Goal: Information Seeking & Learning: Learn about a topic

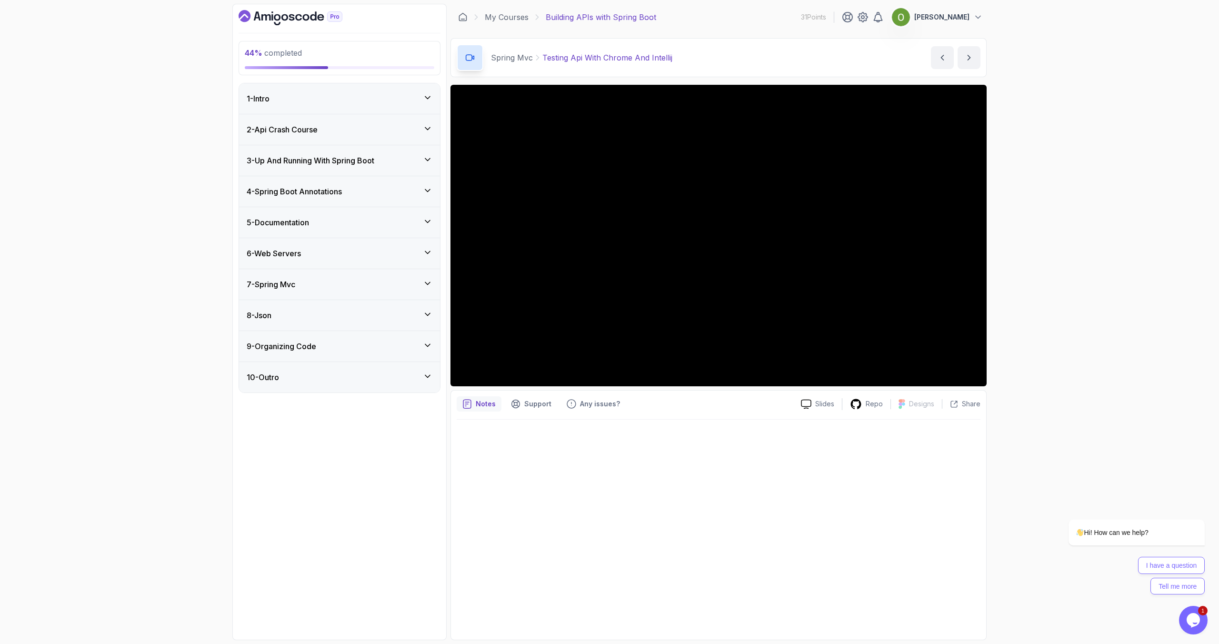
click at [293, 285] on h3 "7 - Spring Mvc" at bounding box center [271, 283] width 49 height 11
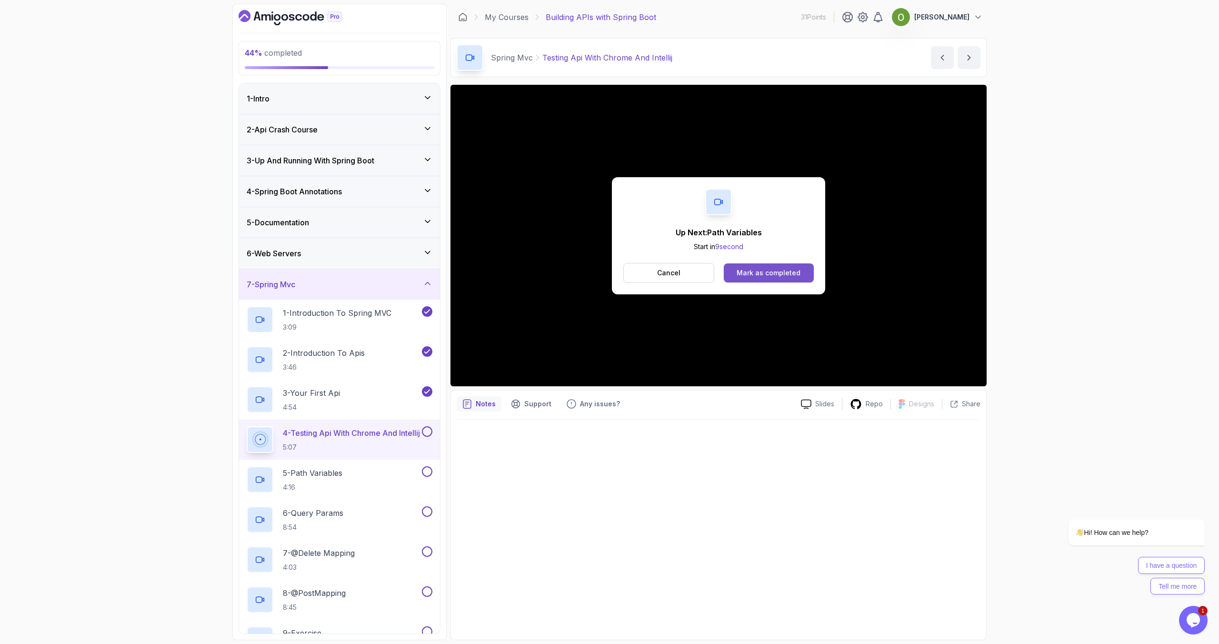
click at [772, 270] on div "Mark as completed" at bounding box center [768, 273] width 64 height 10
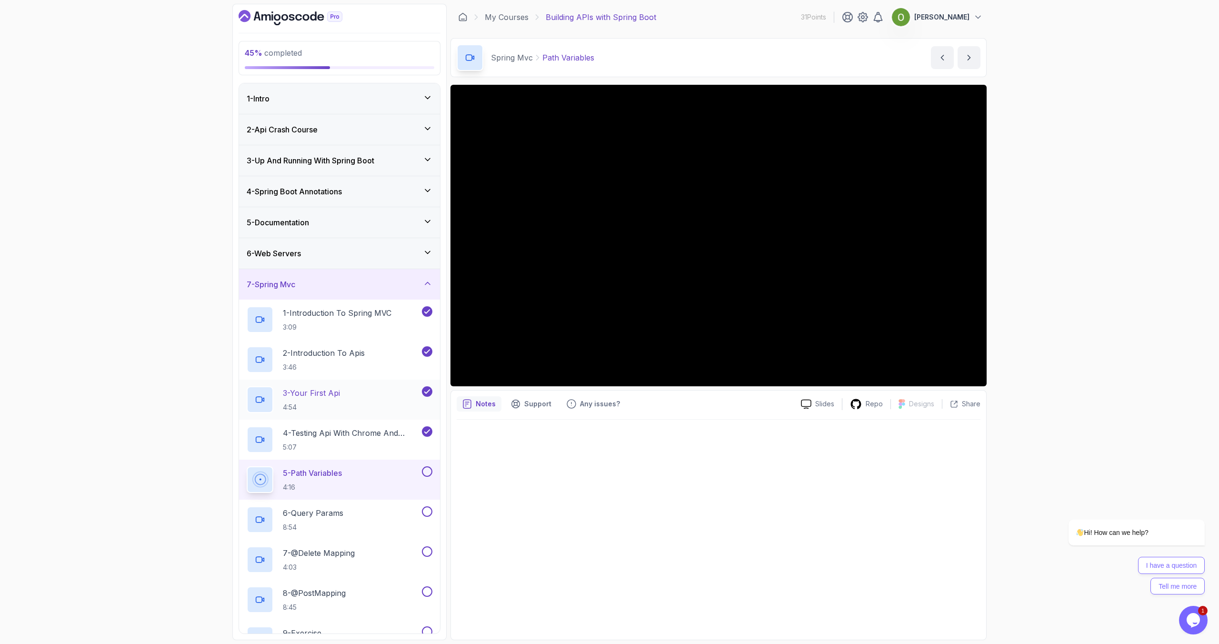
click at [312, 399] on h2 "3 - Your First Api 4:54" at bounding box center [311, 399] width 57 height 25
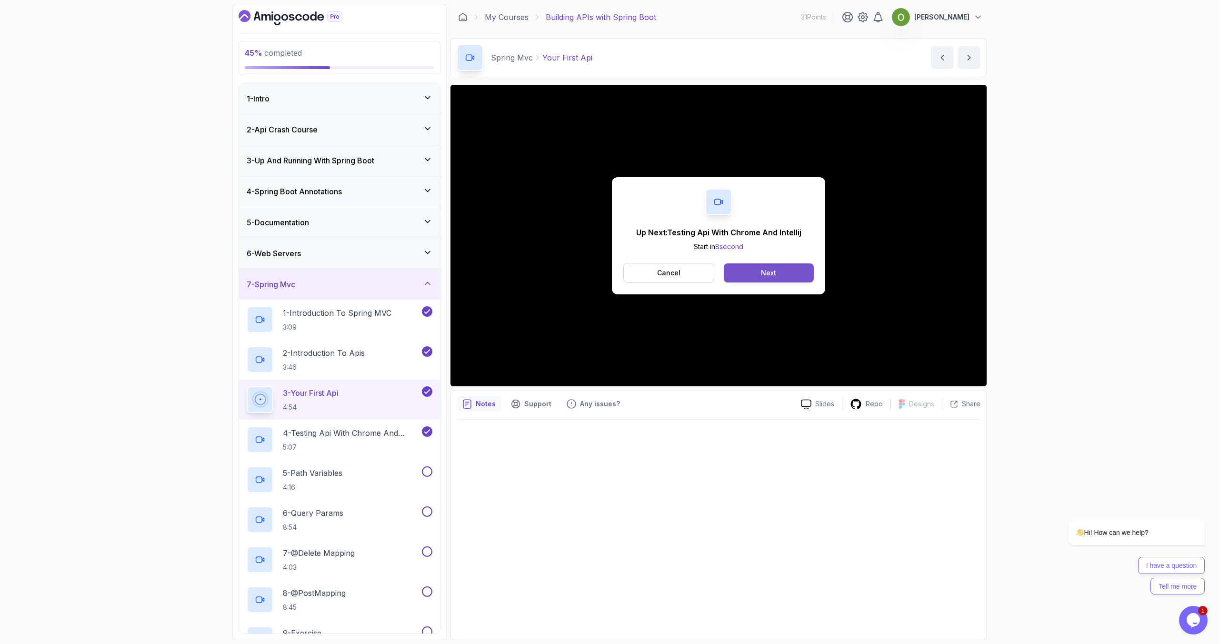
click at [766, 276] on div "Next" at bounding box center [768, 273] width 15 height 10
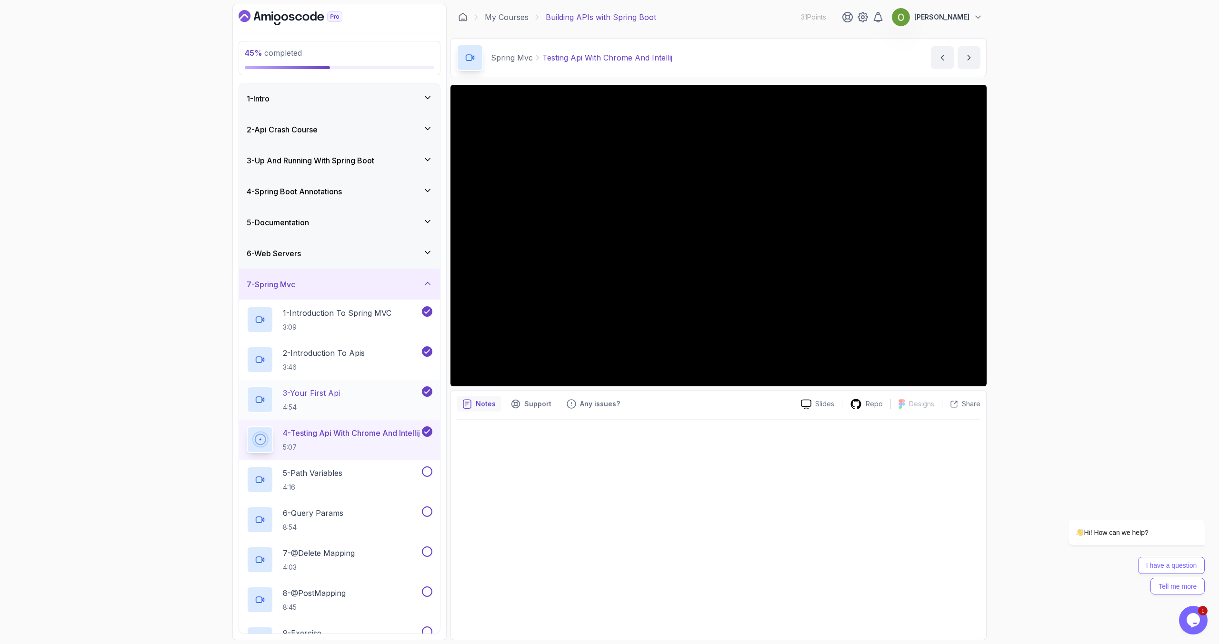
click at [337, 401] on h2 "3 - Your First Api 4:54" at bounding box center [311, 399] width 57 height 25
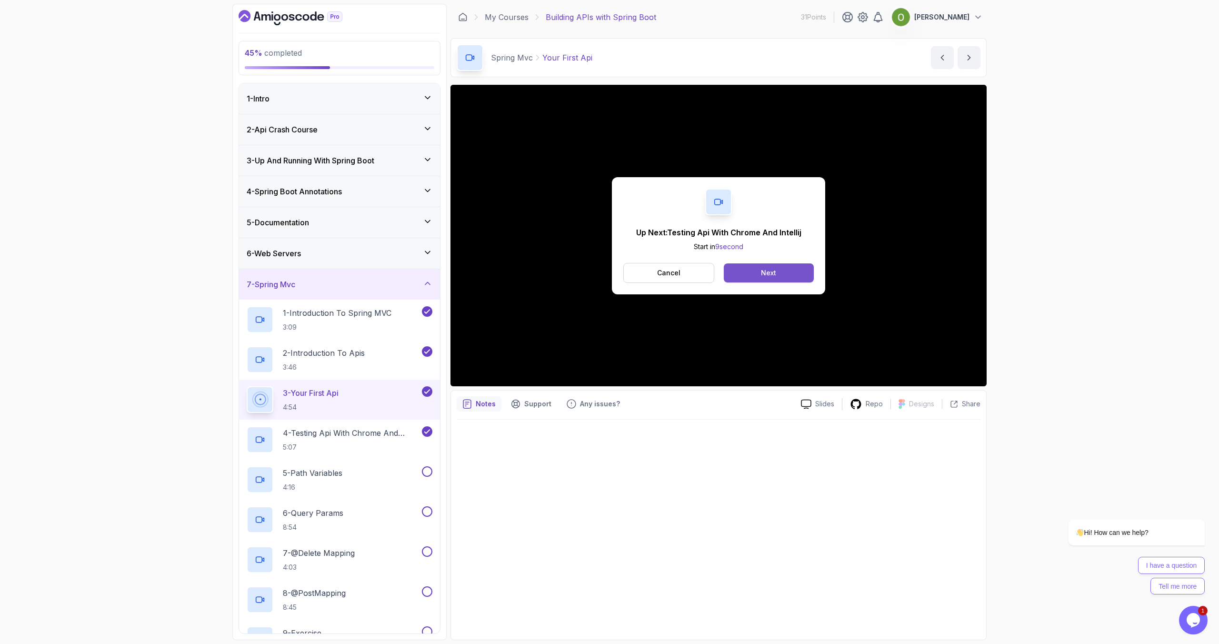
click at [757, 274] on button "Next" at bounding box center [769, 272] width 90 height 19
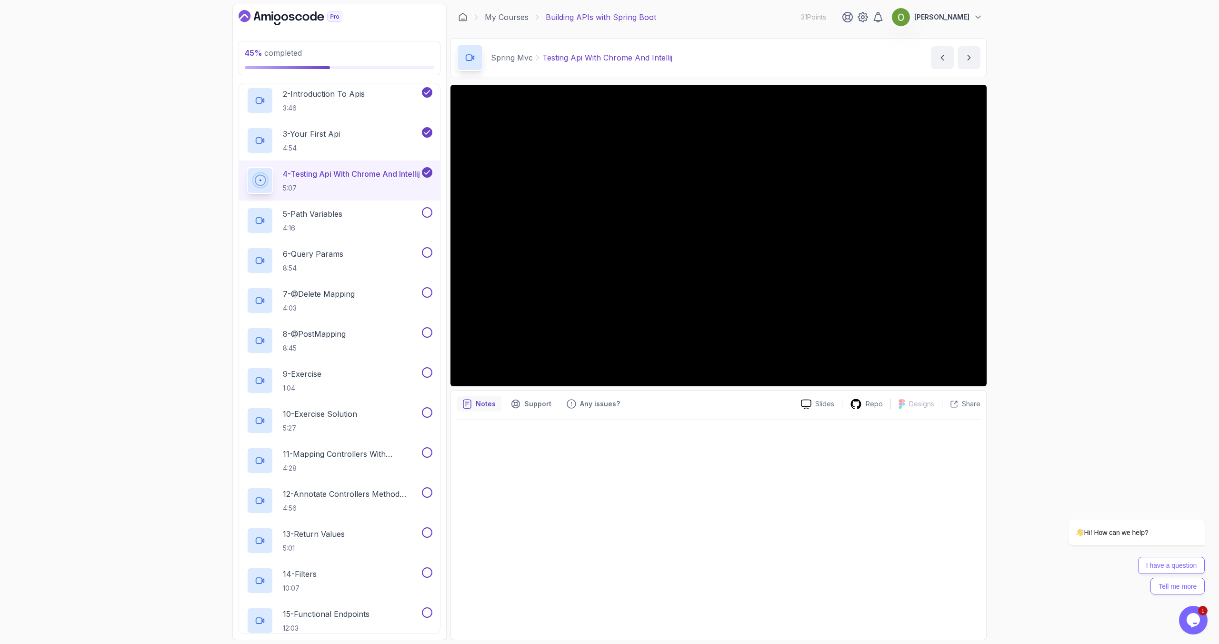
scroll to position [218, 0]
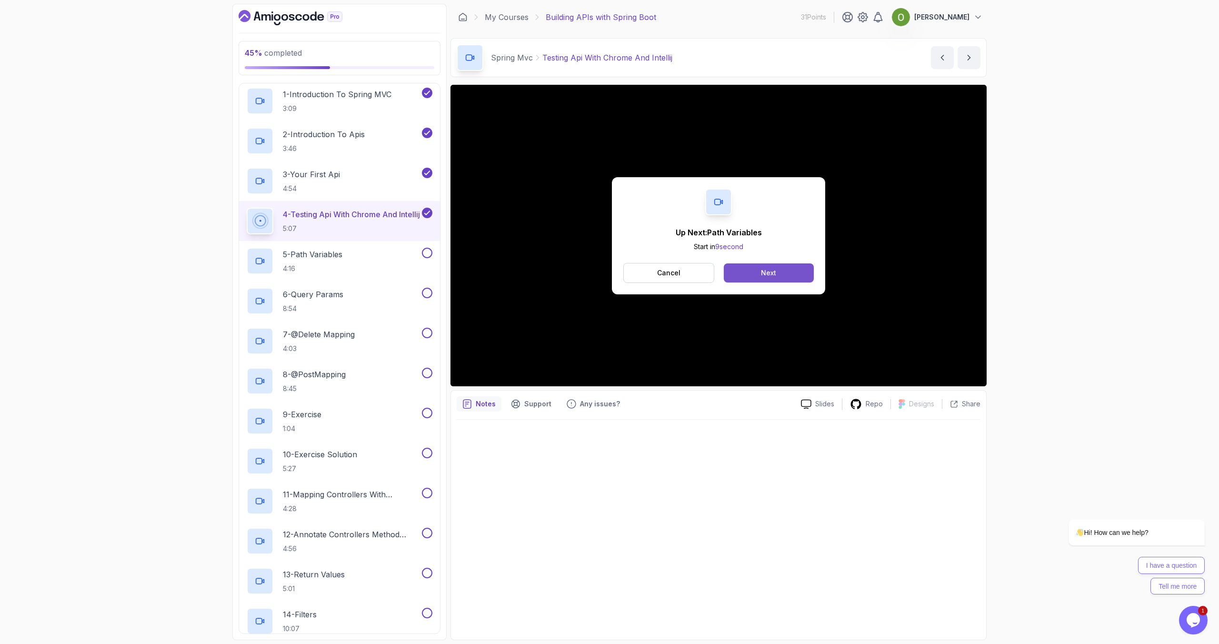
click at [791, 276] on button "Next" at bounding box center [769, 272] width 90 height 19
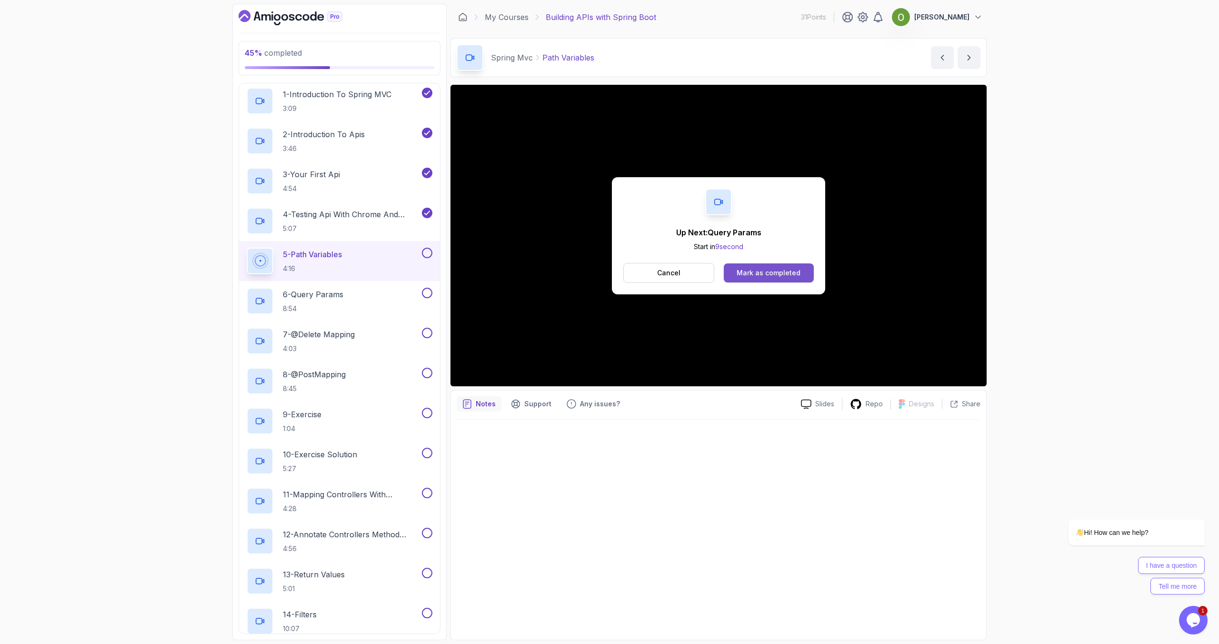
click at [746, 268] on div "Mark as completed" at bounding box center [768, 273] width 64 height 10
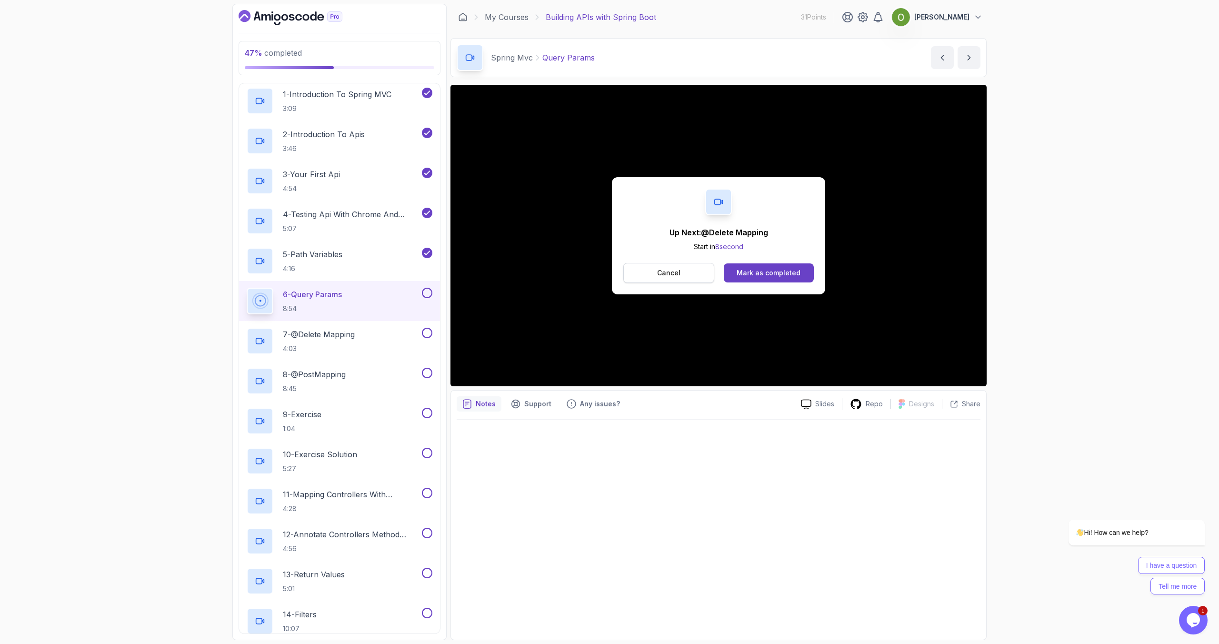
click at [697, 277] on button "Cancel" at bounding box center [668, 273] width 91 height 20
